Goal: Information Seeking & Learning: Learn about a topic

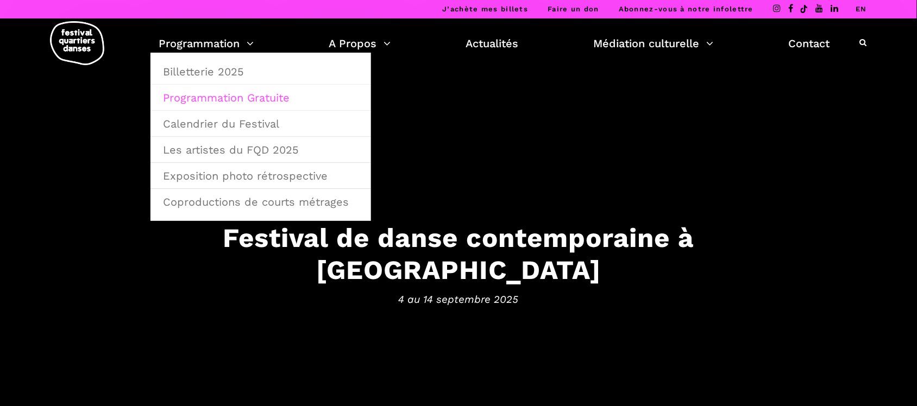
click at [239, 101] on link "Programmation Gratuite" at bounding box center [260, 97] width 209 height 25
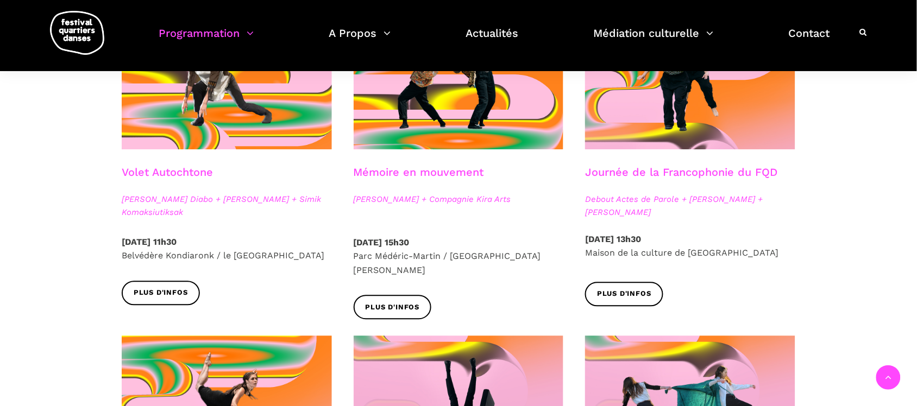
scroll to position [679, 0]
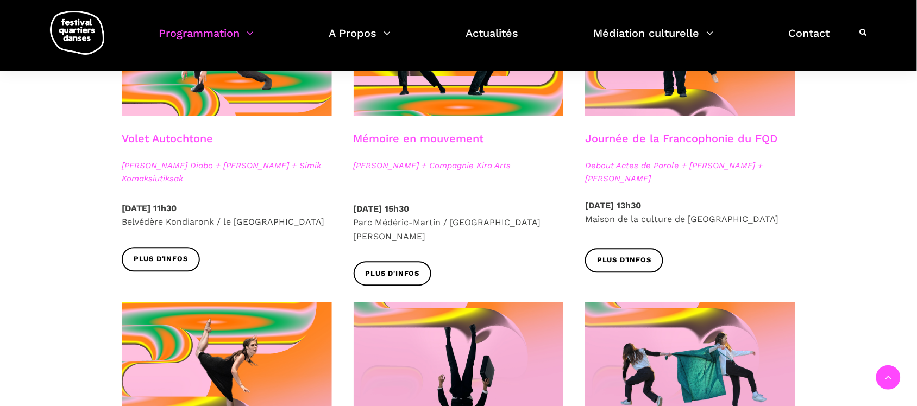
click at [261, 160] on span "Marshall Kahente Diabo + Ryleigh Mayo + Simik Komaksiutiksak" at bounding box center [227, 172] width 210 height 26
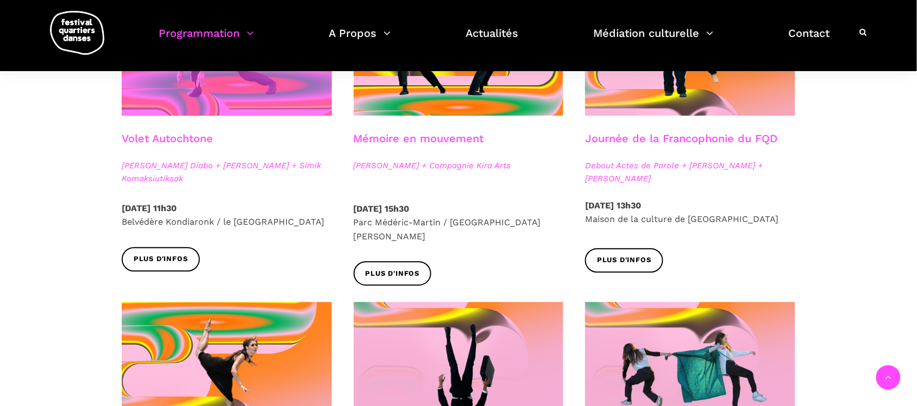
click at [213, 91] on span at bounding box center [227, 45] width 210 height 141
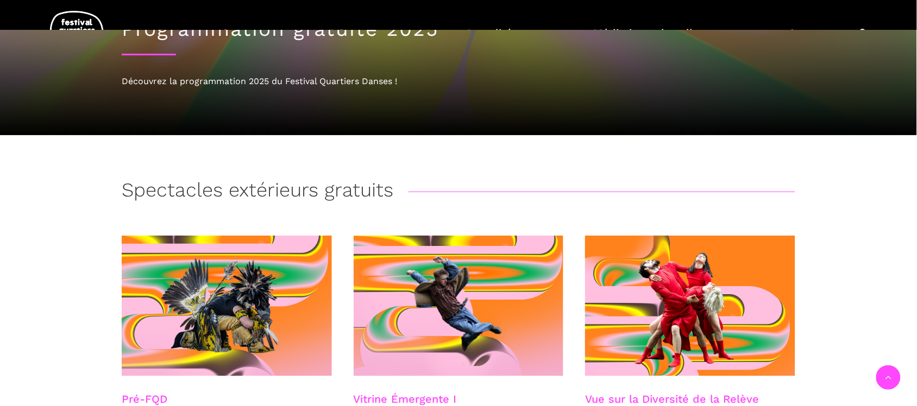
scroll to position [272, 0]
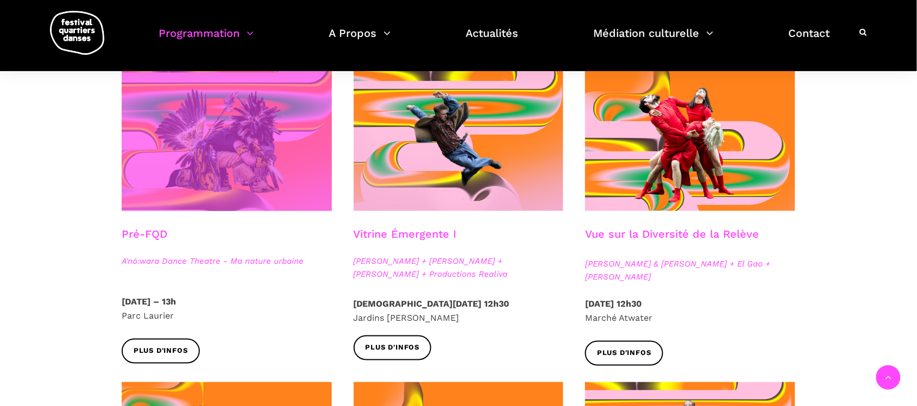
click at [236, 183] on span at bounding box center [227, 141] width 210 height 141
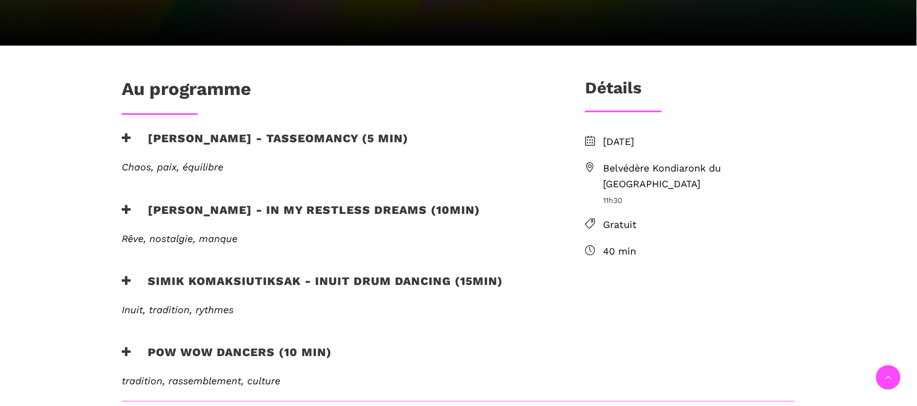
scroll to position [340, 0]
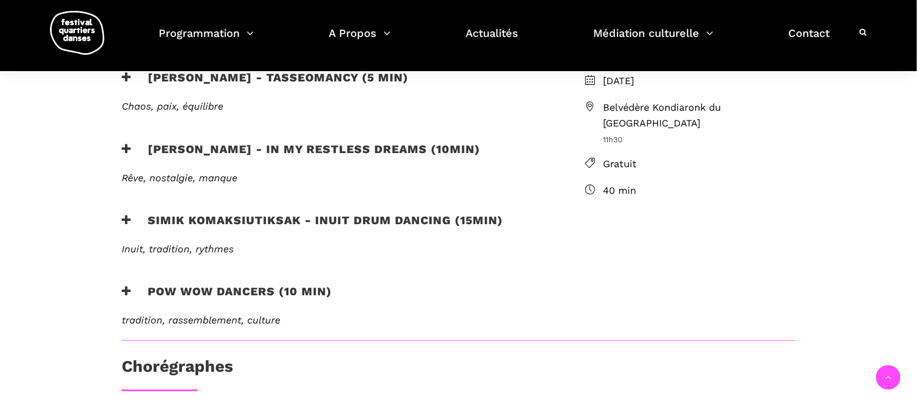
click at [215, 285] on h3 "Pow Wow Dancers (10 min)" at bounding box center [227, 298] width 210 height 27
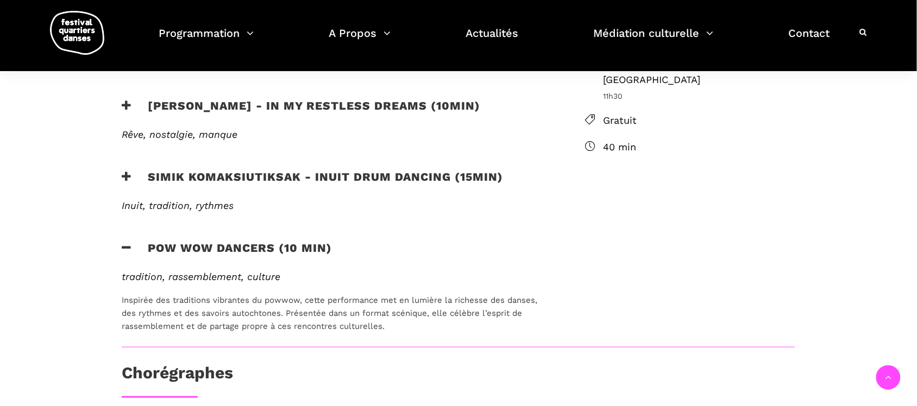
scroll to position [408, 0]
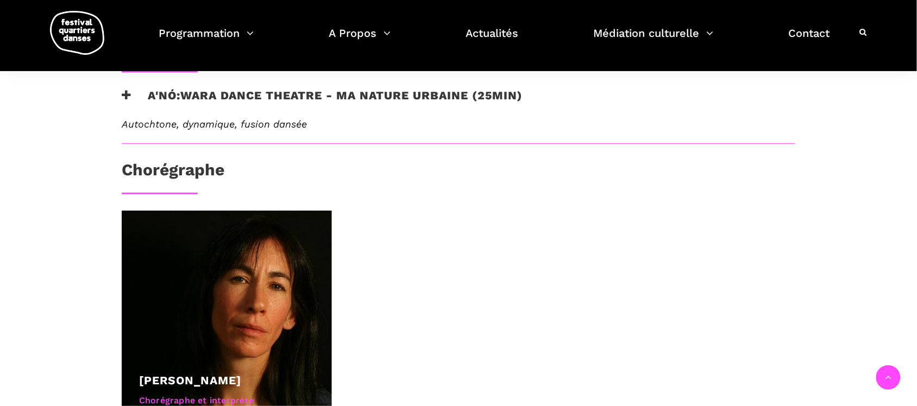
scroll to position [543, 0]
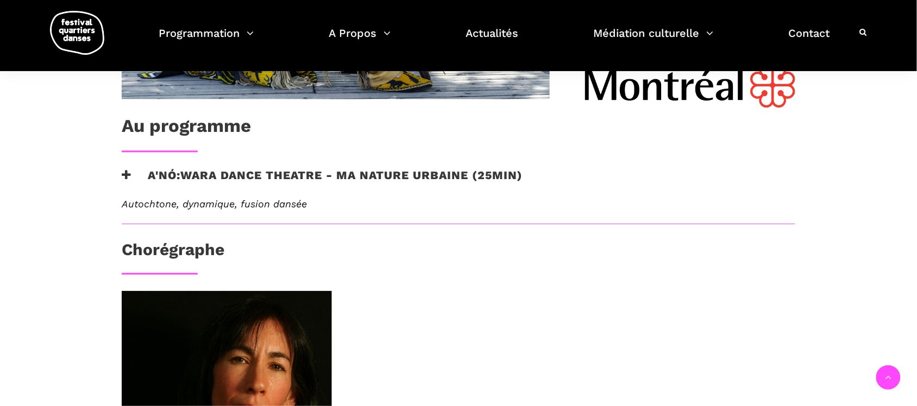
click at [269, 181] on h3 "A'nó:wara Dance Theatre - Ma nature urbaine (25min)" at bounding box center [322, 182] width 401 height 27
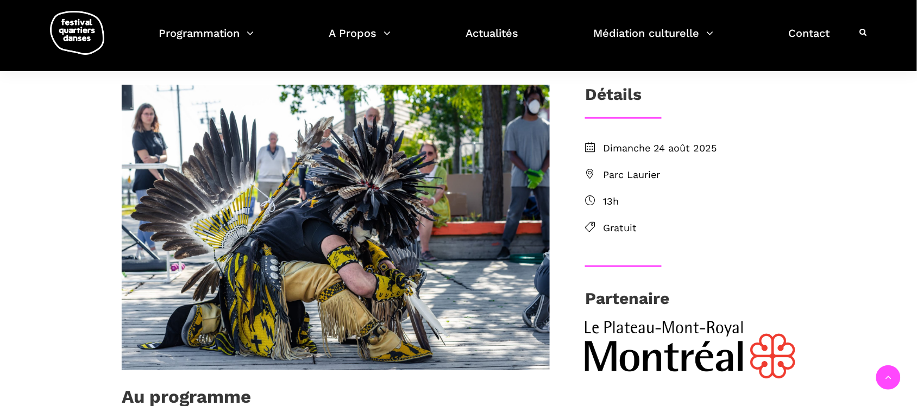
scroll to position [272, 0]
click at [644, 292] on h3 "Partenaire" at bounding box center [627, 303] width 84 height 27
click at [669, 342] on img at bounding box center [690, 351] width 210 height 58
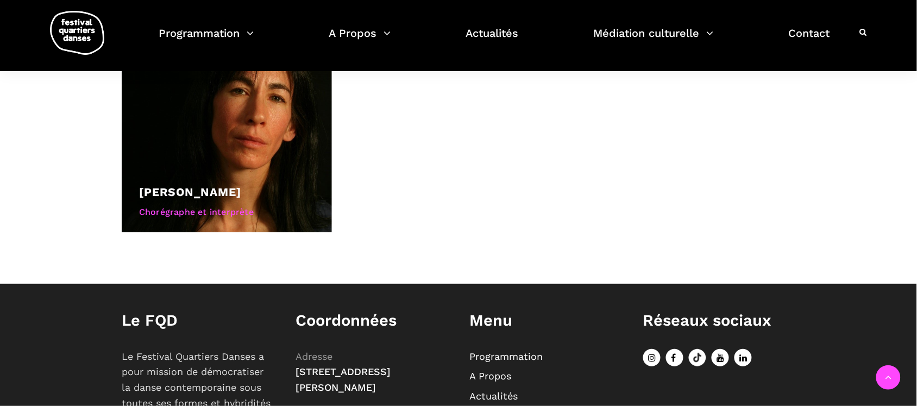
scroll to position [951, 0]
